Goal: Navigation & Orientation: Understand site structure

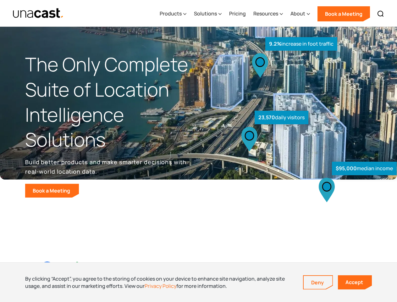
click at [199, 151] on div "$95,000 median income 23,570 daily visitors 9.2% increase in foot traffic" at bounding box center [296, 130] width 194 height 133
click at [273, 13] on div "Resources" at bounding box center [265, 14] width 25 height 8
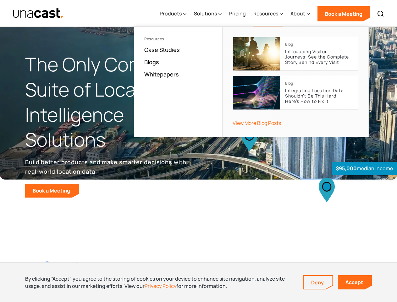
click at [174, 14] on div "Products" at bounding box center [171, 14] width 22 height 8
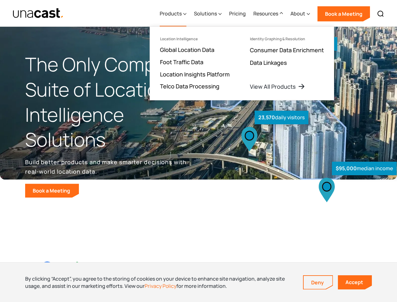
click at [208, 14] on div "Solutions" at bounding box center [205, 14] width 23 height 8
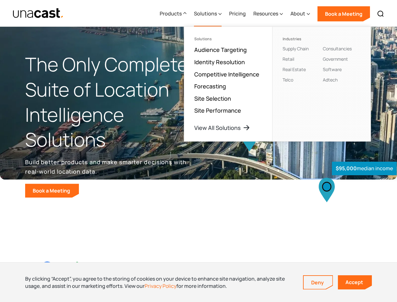
click at [268, 14] on div "Resources" at bounding box center [265, 14] width 25 height 8
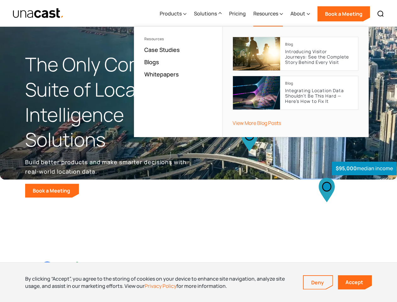
click at [301, 14] on div "About" at bounding box center [297, 14] width 15 height 8
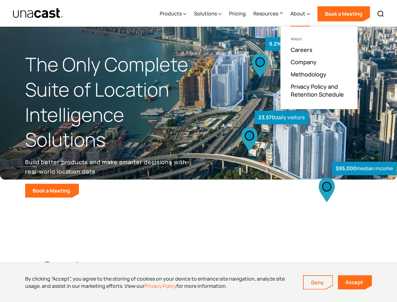
click at [381, 14] on img at bounding box center [381, 14] width 8 height 8
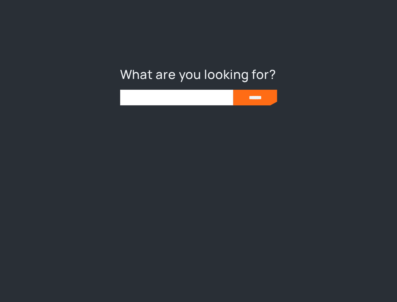
click at [198, 282] on div at bounding box center [198, 151] width 397 height 302
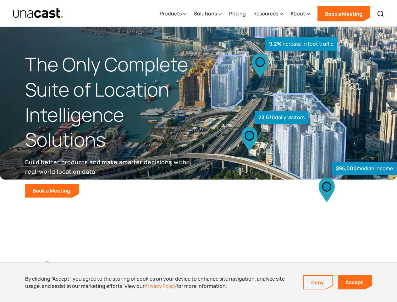
click at [318, 282] on link "Deny" at bounding box center [318, 282] width 29 height 13
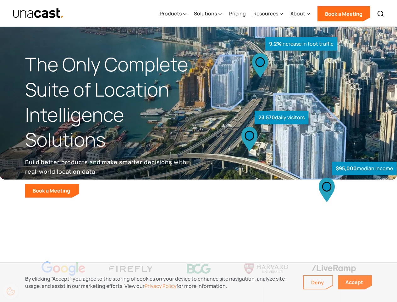
click at [355, 282] on link "Accept" at bounding box center [355, 282] width 34 height 14
